Goal: Navigation & Orientation: Find specific page/section

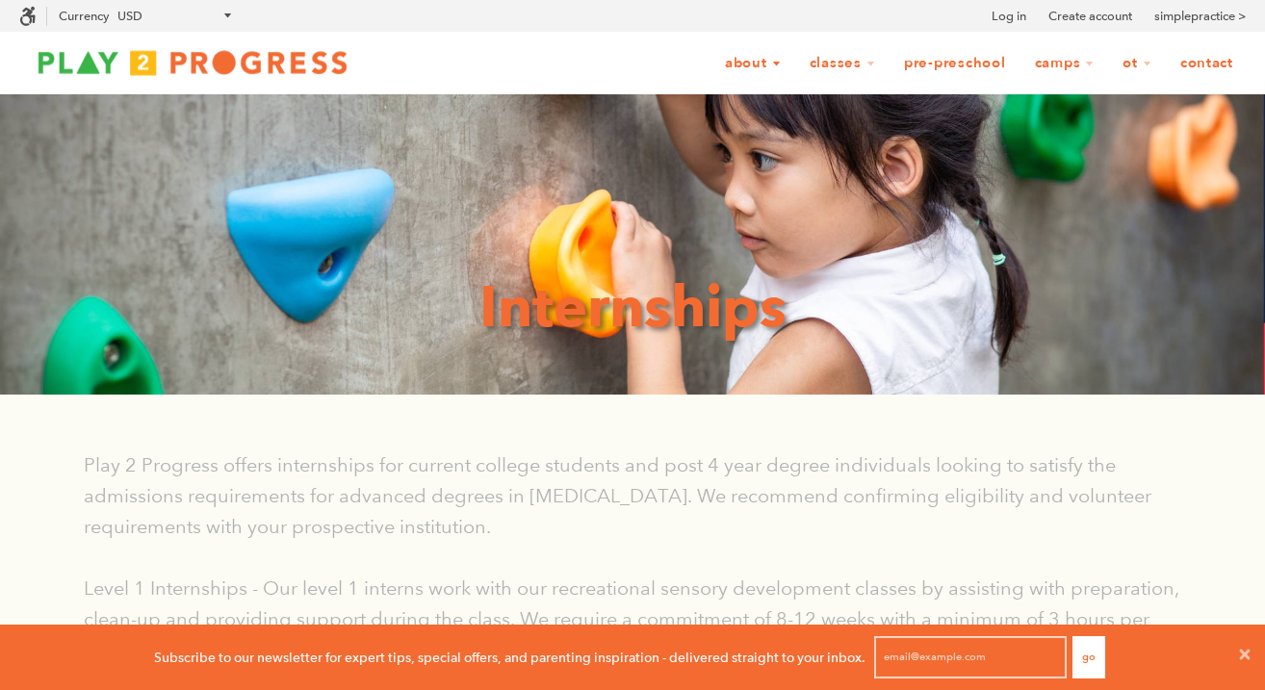
scroll to position [1, 1]
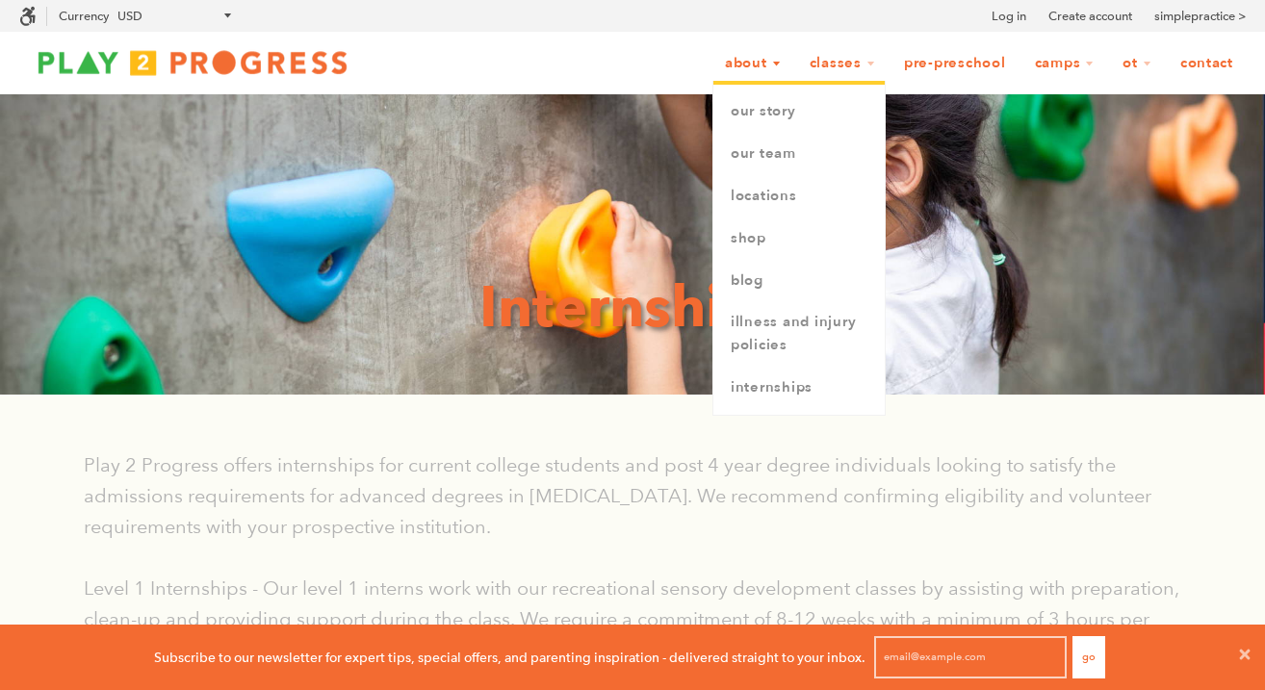
click at [759, 70] on link "About" at bounding box center [752, 63] width 81 height 37
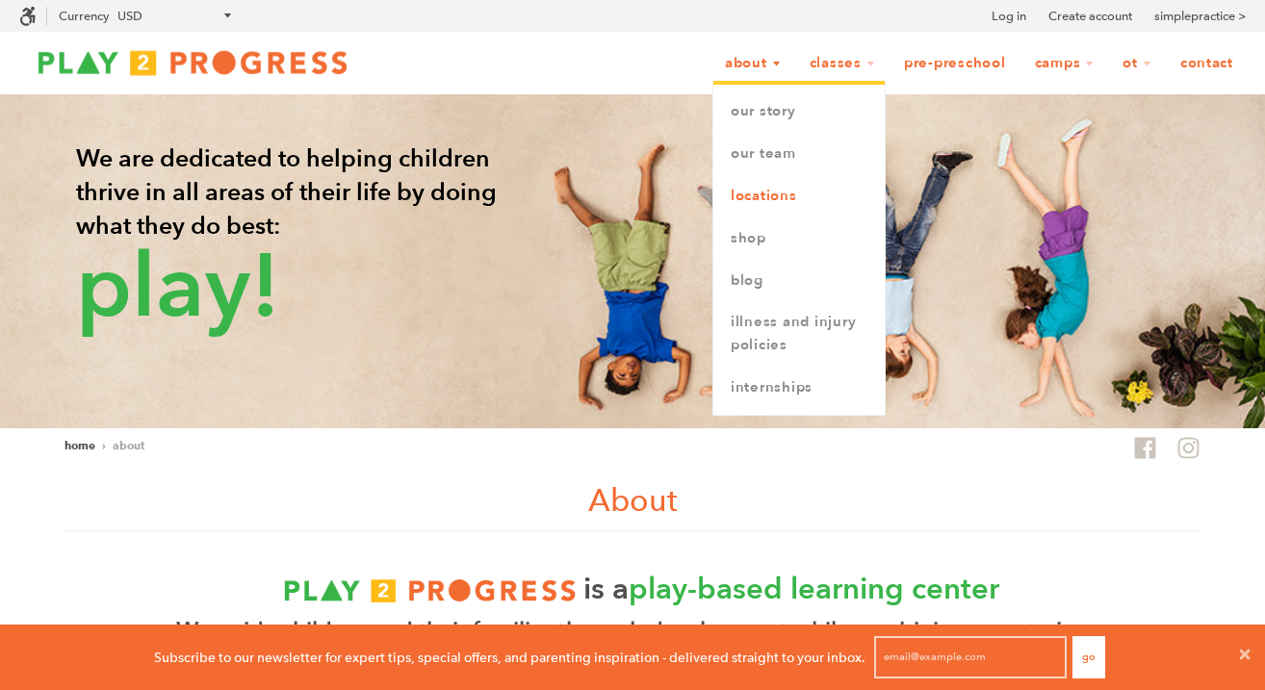
click at [770, 203] on link "Locations" at bounding box center [798, 196] width 171 height 42
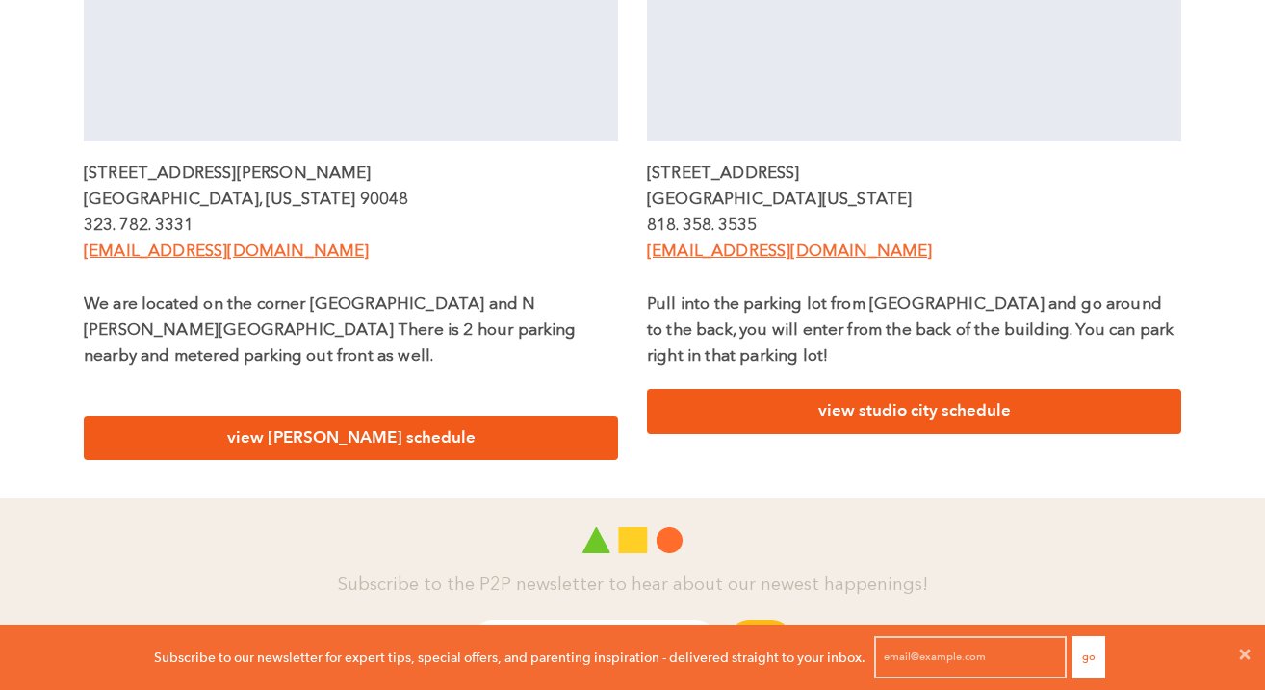
scroll to position [860, 0]
